Goal: Obtain resource: Obtain resource

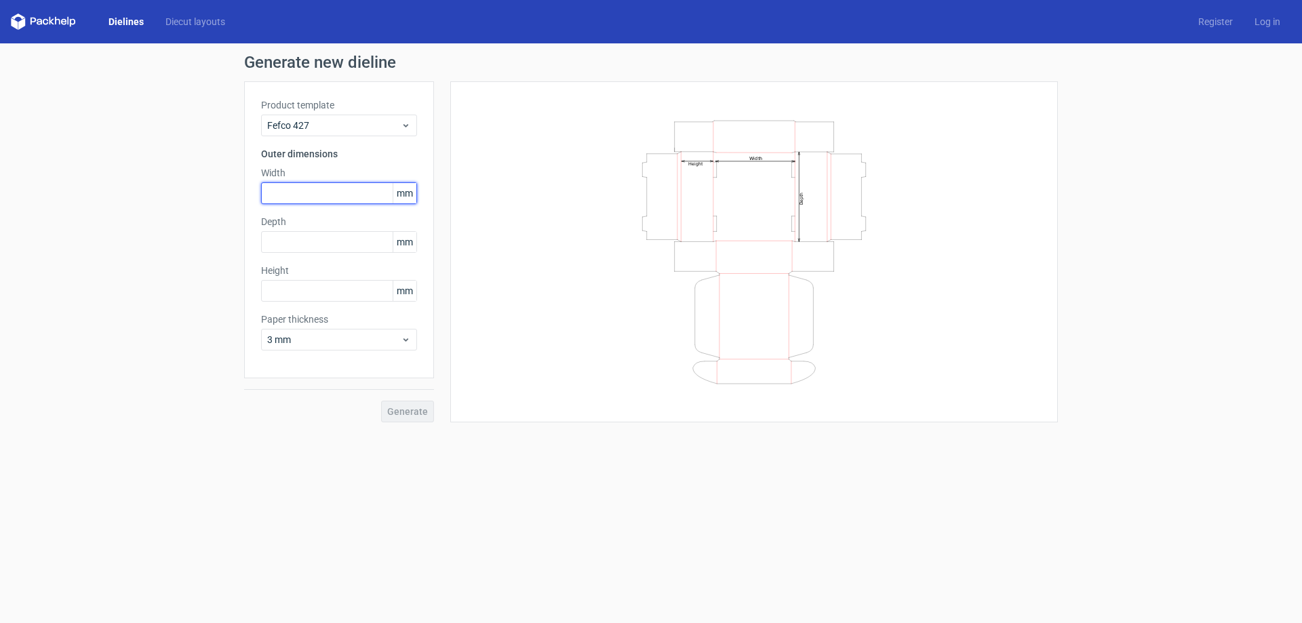
click at [279, 198] on input "text" at bounding box center [339, 193] width 156 height 22
type input "229"
click at [309, 241] on input "text" at bounding box center [339, 242] width 156 height 22
type input "153"
drag, startPoint x: 298, startPoint y: 243, endPoint x: 204, endPoint y: 241, distance: 93.6
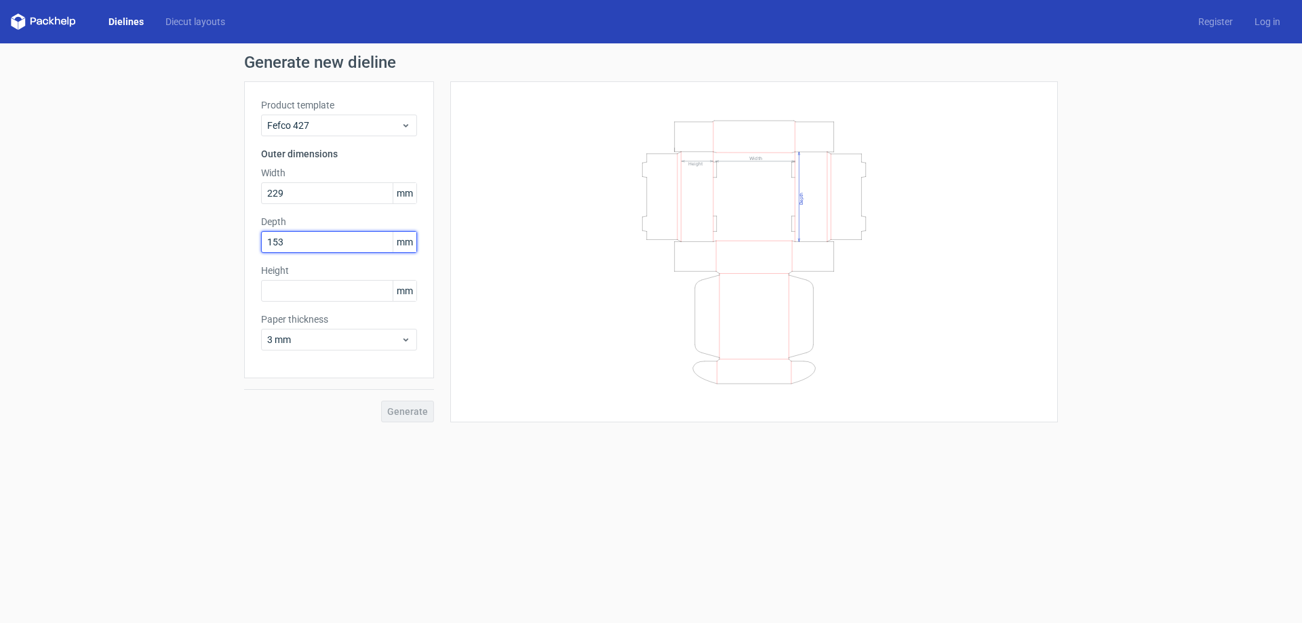
click at [204, 241] on div "Generate new dieline Product template Fefco 427 Outer dimensions Width 229 mm D…" at bounding box center [651, 238] width 1302 height 390
click at [304, 245] on input "153" at bounding box center [339, 242] width 156 height 22
click at [299, 293] on input "text" at bounding box center [339, 291] width 156 height 22
type input "64"
click at [419, 413] on span "Generate" at bounding box center [407, 411] width 41 height 9
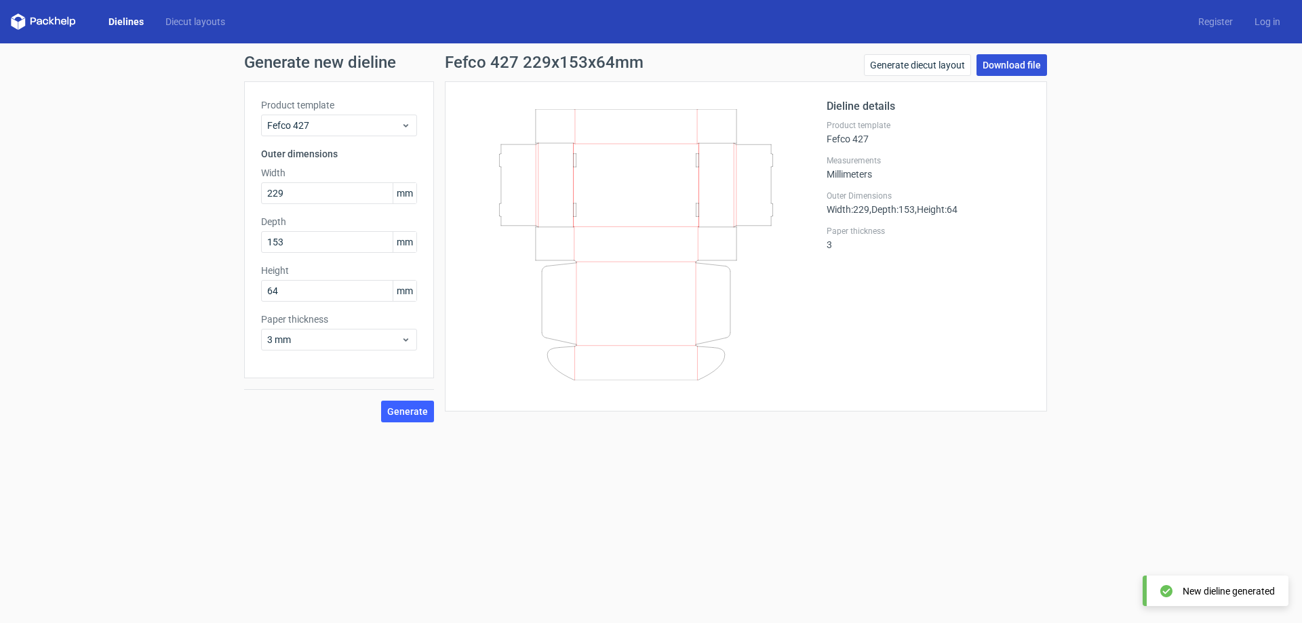
click at [1004, 69] on link "Download file" at bounding box center [1011, 65] width 71 height 22
click at [125, 26] on link "Dielines" at bounding box center [126, 22] width 57 height 14
